Goal: Task Accomplishment & Management: Manage account settings

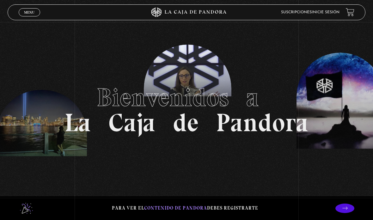
click at [331, 14] on link "Inicie sesión" at bounding box center [326, 12] width 28 height 4
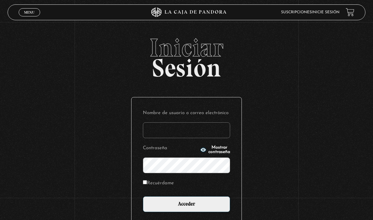
type input "melsvi88@gmail.com"
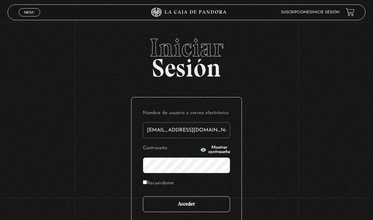
click at [206, 204] on input "Acceder" at bounding box center [186, 204] width 87 height 16
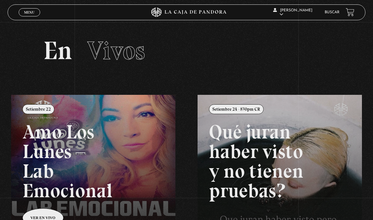
click at [28, 16] on link "Menu Cerrar" at bounding box center [29, 12] width 21 height 8
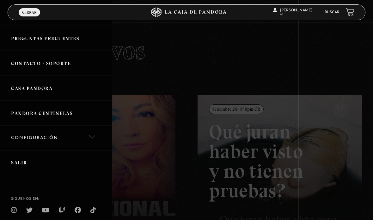
scroll to position [170, 0]
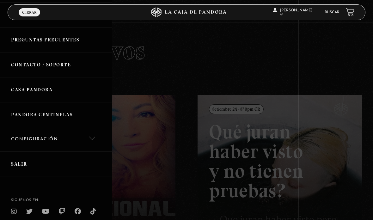
click at [24, 139] on link "Configuración" at bounding box center [56, 139] width 112 height 24
click at [27, 156] on link "Mi Cuenta" at bounding box center [56, 160] width 112 height 18
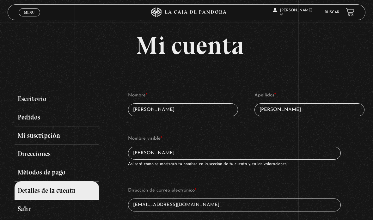
click at [33, 176] on link "Métodos de pago" at bounding box center [57, 172] width 84 height 18
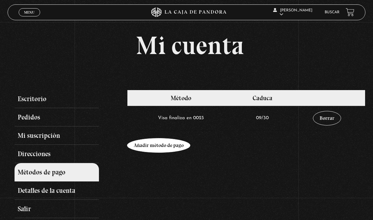
click at [147, 149] on link "Añadir método de pago" at bounding box center [158, 145] width 63 height 15
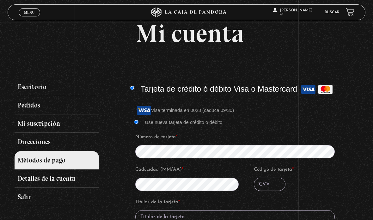
scroll to position [12, 0]
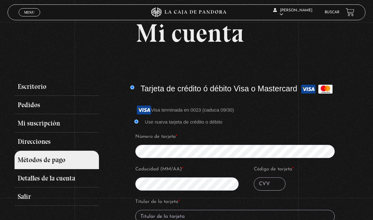
type input "Gabriel Portuguez"
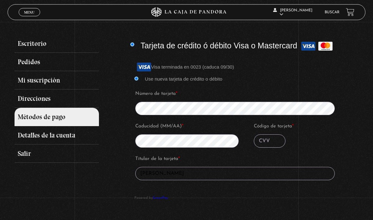
scroll to position [55, 0]
click at [269, 143] on input "Código de tarjeta *" at bounding box center [270, 140] width 32 height 13
type input "468"
click at [225, 175] on input "Gabriel Portuguez" at bounding box center [234, 173] width 199 height 13
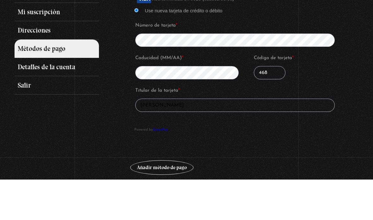
scroll to position [89, 0]
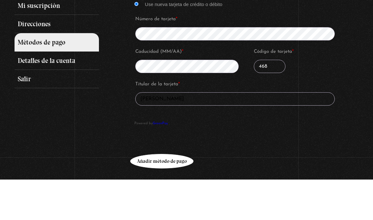
click at [174, 194] on button "Añadir método de pago" at bounding box center [161, 201] width 63 height 15
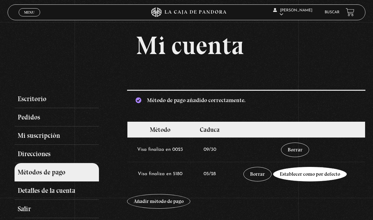
click at [312, 181] on link "Establecer como por defecto" at bounding box center [310, 174] width 74 height 15
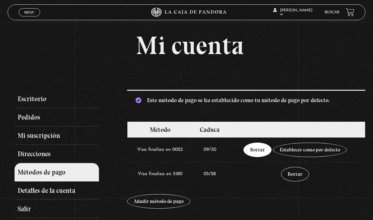
click at [257, 154] on link "Borrar" at bounding box center [257, 150] width 28 height 15
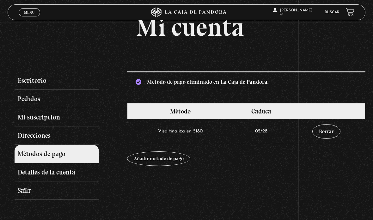
scroll to position [18, 0]
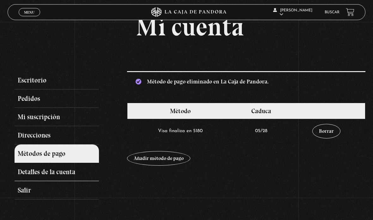
click at [32, 175] on link "Detalles de la cuenta" at bounding box center [57, 172] width 84 height 18
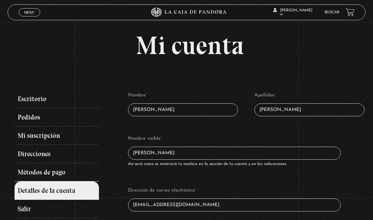
click at [32, 174] on link "Métodos de pago" at bounding box center [57, 172] width 84 height 18
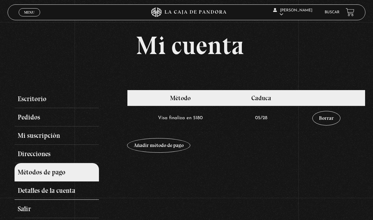
click at [25, 194] on link "Detalles de la cuenta" at bounding box center [57, 190] width 84 height 18
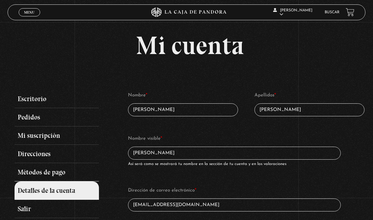
click at [20, 175] on link "Métodos de pago" at bounding box center [57, 172] width 84 height 18
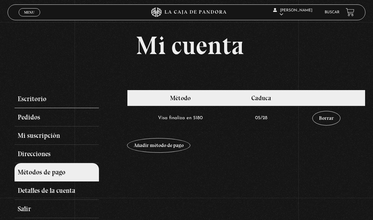
click at [23, 106] on link "Escritorio" at bounding box center [57, 99] width 84 height 18
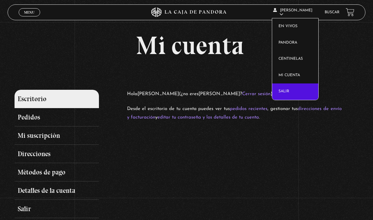
click at [289, 91] on link "Salir" at bounding box center [295, 91] width 46 height 16
